Goal: Task Accomplishment & Management: Manage account settings

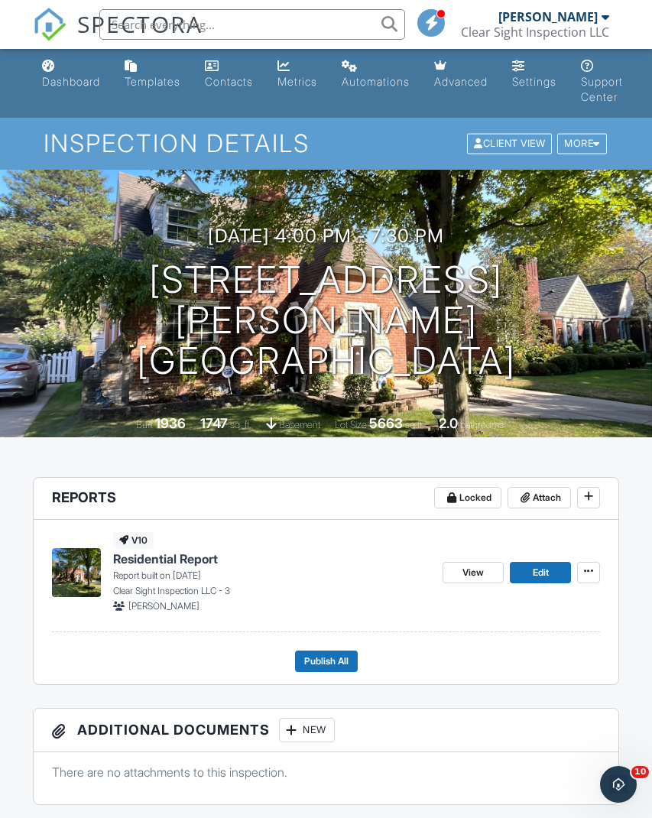
click at [333, 665] on span "Publish All" at bounding box center [326, 661] width 44 height 15
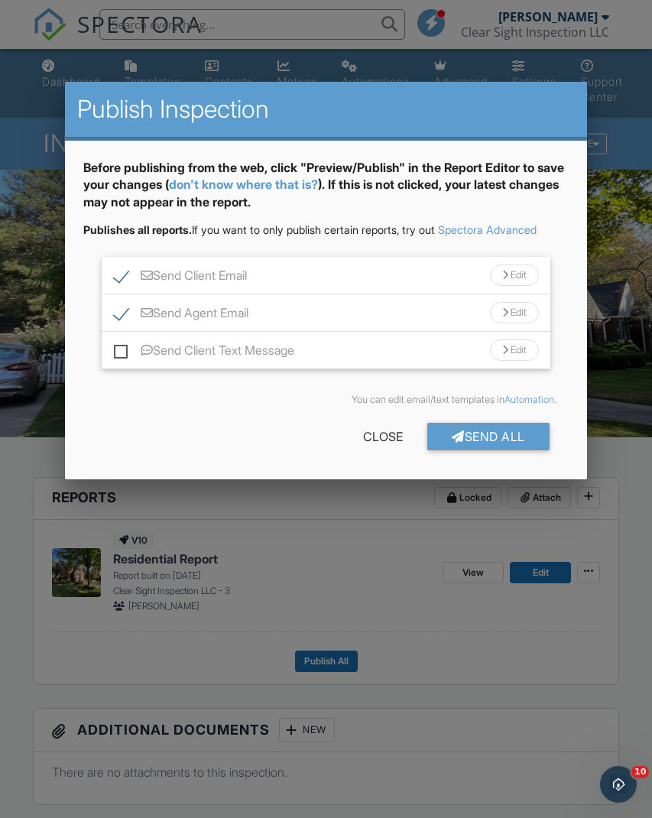
click at [125, 355] on label "Send Client Text Message" at bounding box center [204, 352] width 180 height 19
click at [124, 348] on input "Send Client Text Message" at bounding box center [119, 343] width 10 height 10
checkbox input "true"
click at [376, 444] on div "Close" at bounding box center [383, 437] width 89 height 28
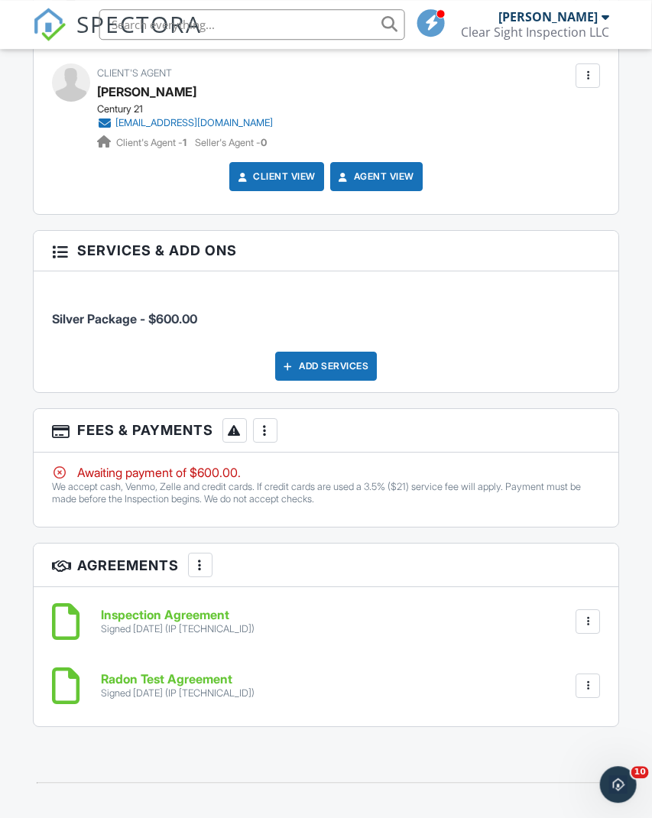
scroll to position [1923, 2]
click at [262, 431] on div at bounding box center [265, 430] width 15 height 15
click at [275, 427] on div "More" at bounding box center [265, 430] width 24 height 24
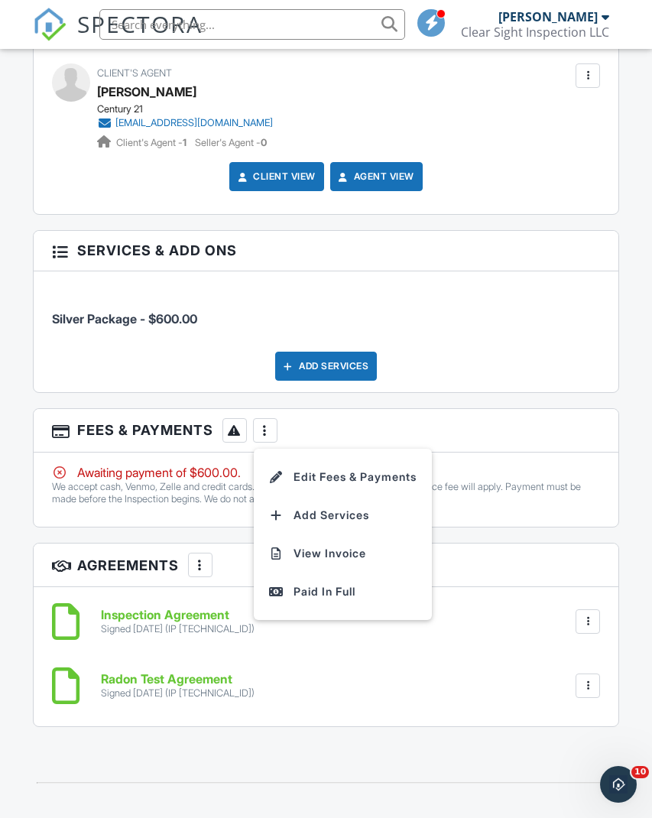
click at [287, 587] on div "Paid In Full" at bounding box center [343, 592] width 148 height 18
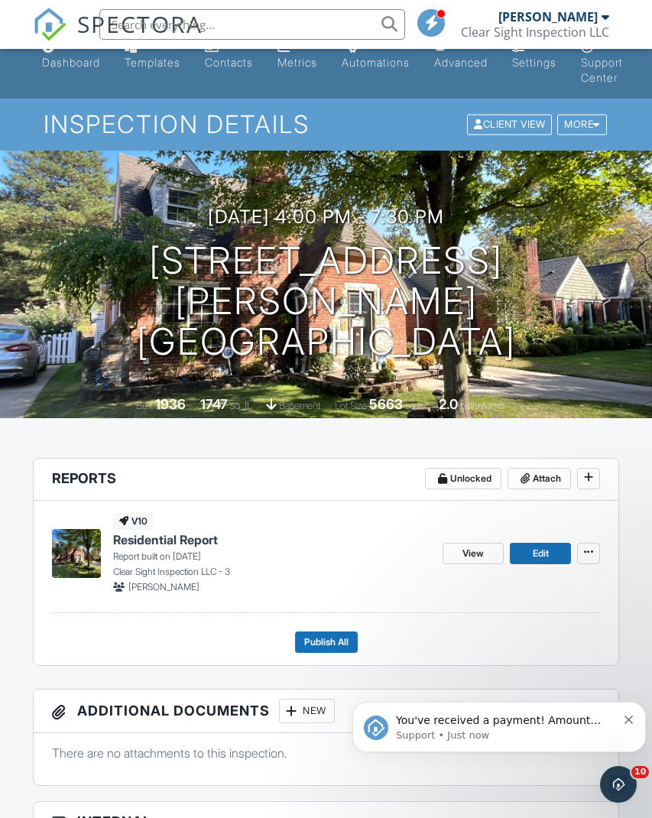
click at [330, 648] on span "Publish All" at bounding box center [326, 642] width 44 height 15
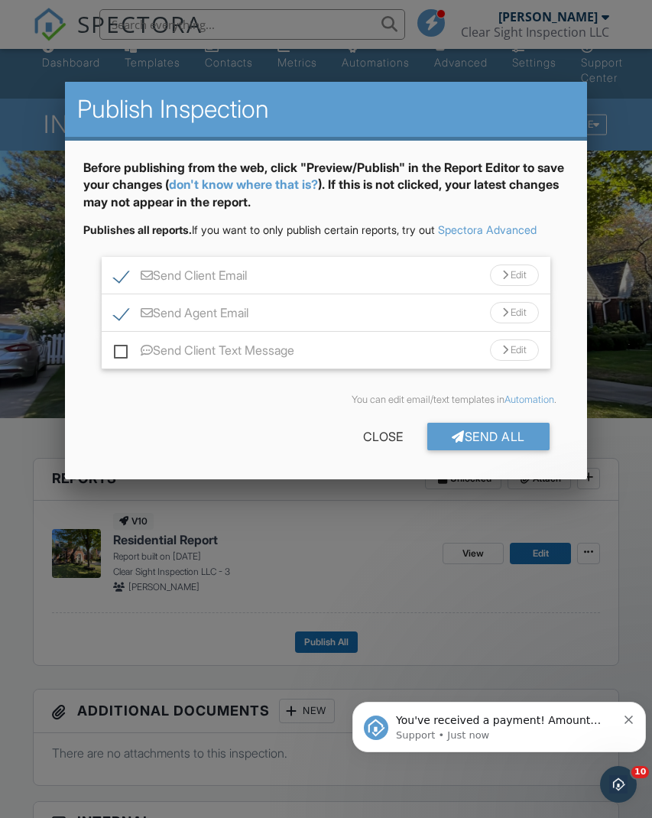
click at [115, 348] on label "Send Client Text Message" at bounding box center [204, 352] width 180 height 19
click at [115, 348] on input "Send Client Text Message" at bounding box center [119, 343] width 10 height 10
checkbox input "true"
click at [485, 434] on div "Send All" at bounding box center [488, 437] width 122 height 28
